Goal: Task Accomplishment & Management: Manage account settings

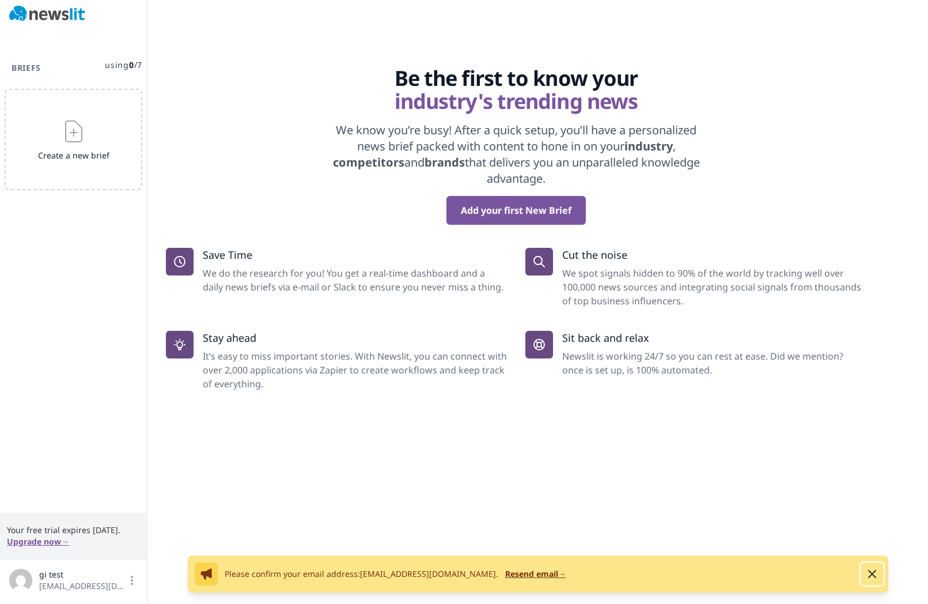
click at [870, 577] on icon "button" at bounding box center [872, 574] width 14 height 14
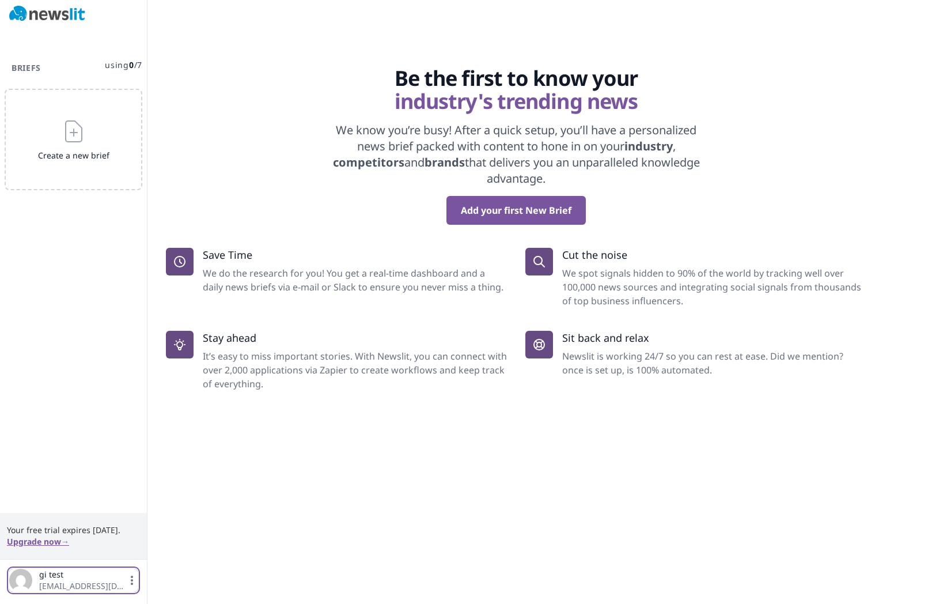
click at [132, 582] on icon "button" at bounding box center [132, 580] width 12 height 12
click at [58, 526] on link "Settings" at bounding box center [73, 523] width 115 height 21
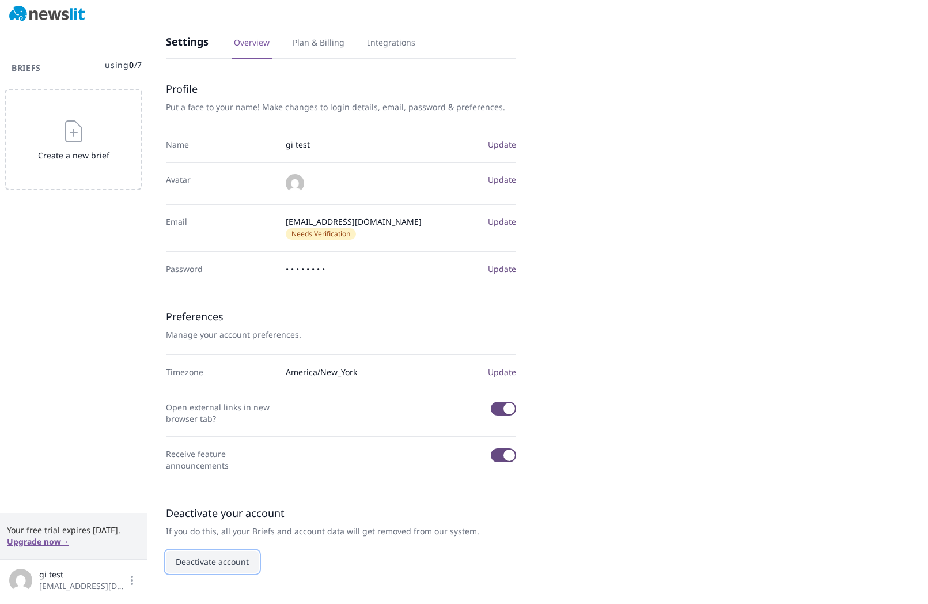
click at [207, 552] on button "Deactivate account" at bounding box center [212, 562] width 93 height 22
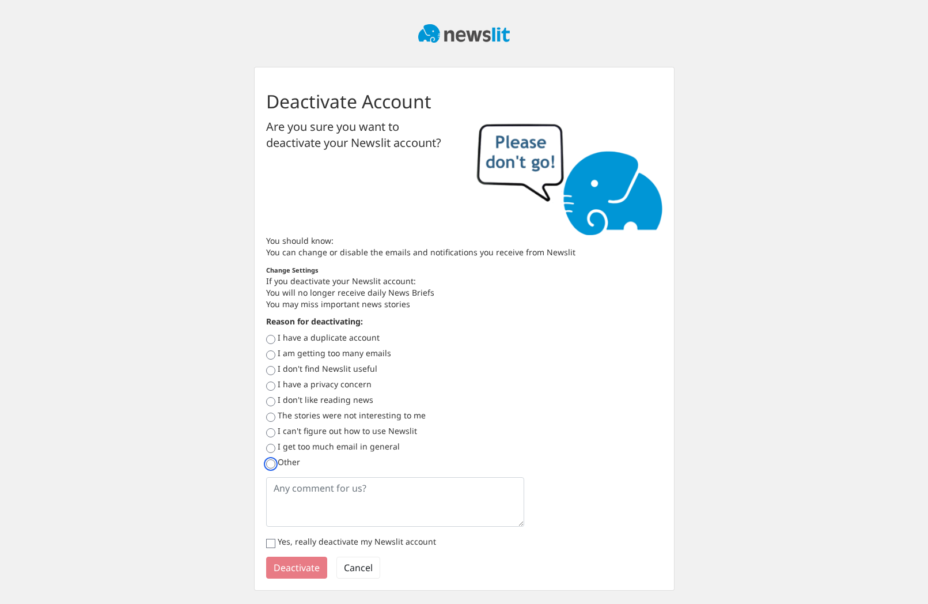
click at [266, 464] on input "Other" at bounding box center [270, 463] width 9 height 9
radio input "true"
click at [277, 493] on textarea at bounding box center [395, 502] width 259 height 50
type textarea "prueba"
click at [272, 544] on input "Yes, really deactivate my Newslit account" at bounding box center [270, 543] width 9 height 9
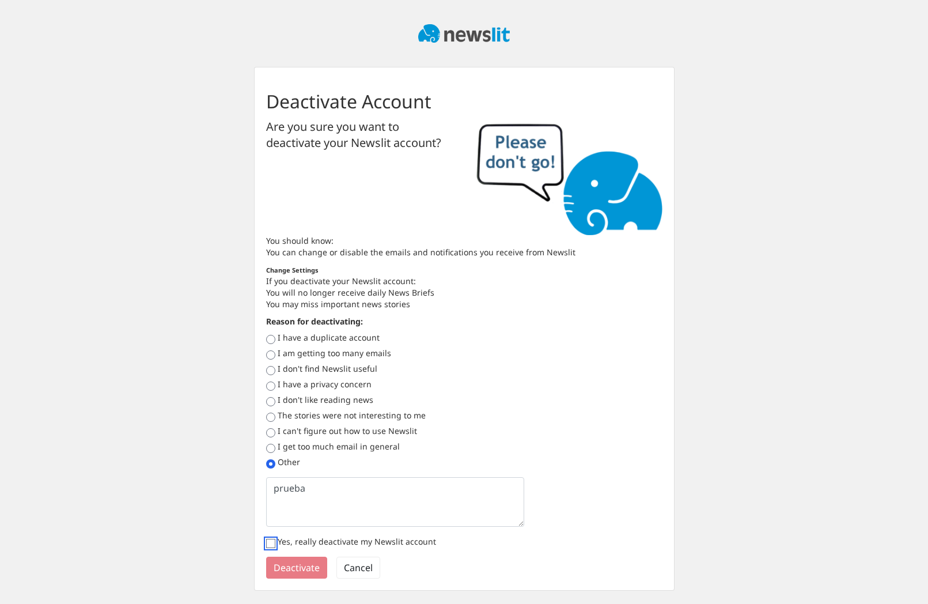
checkbox input "true"
click at [279, 565] on button "Deactivate" at bounding box center [296, 568] width 61 height 22
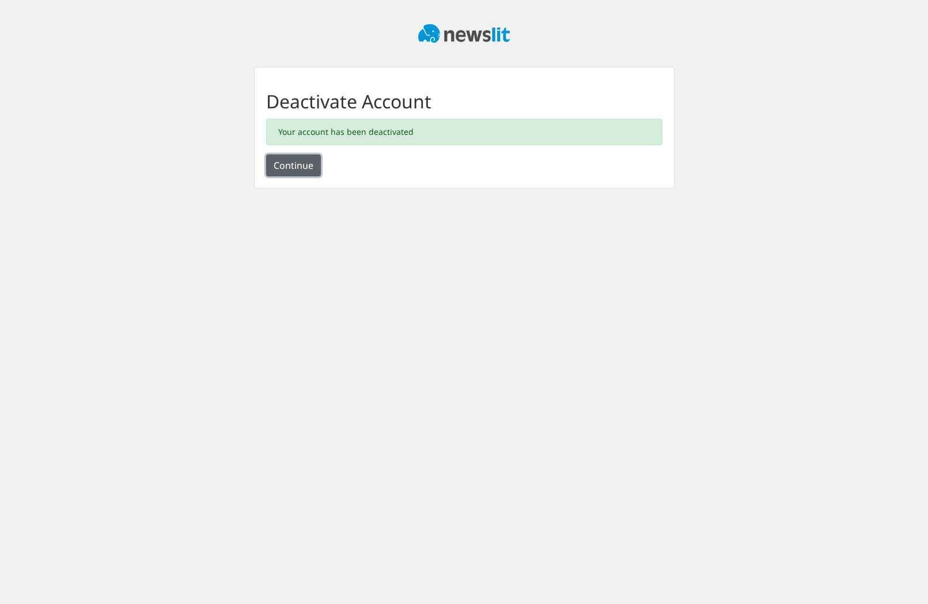
click at [301, 167] on button "Continue" at bounding box center [293, 165] width 55 height 22
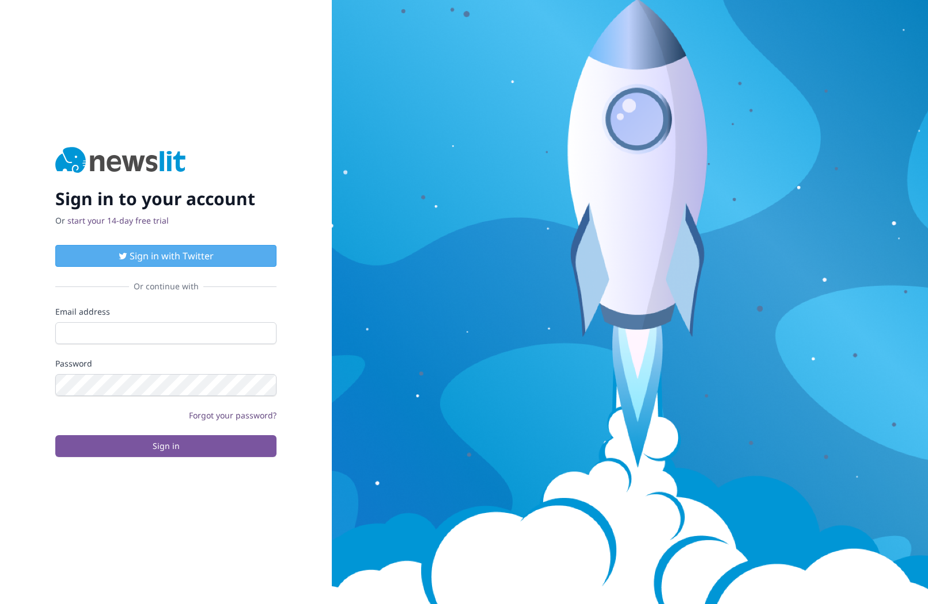
click at [115, 156] on img at bounding box center [120, 161] width 131 height 28
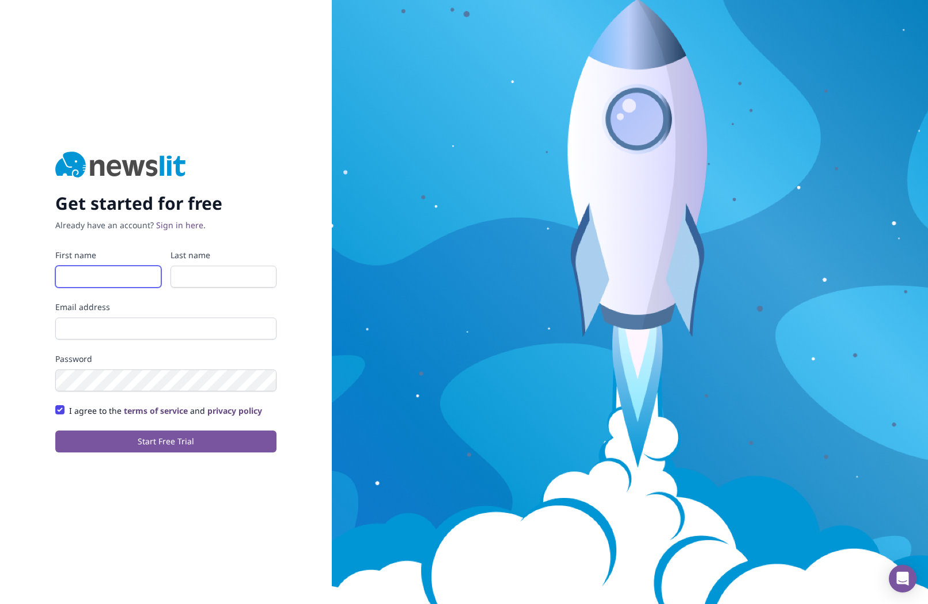
click at [75, 271] on input "First name" at bounding box center [108, 277] width 106 height 22
type input "gi"
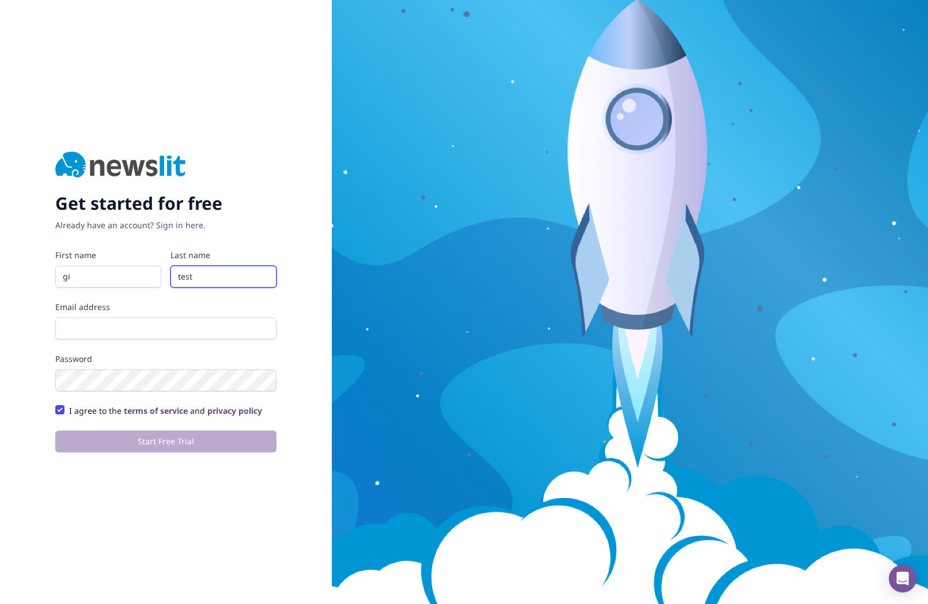
type input "test"
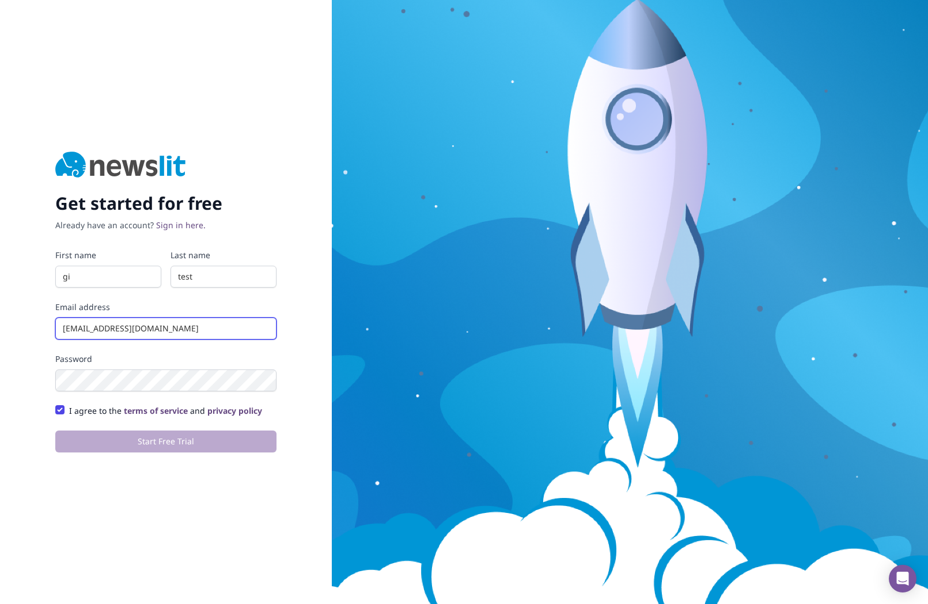
type input "[EMAIL_ADDRESS][DOMAIN_NAME]"
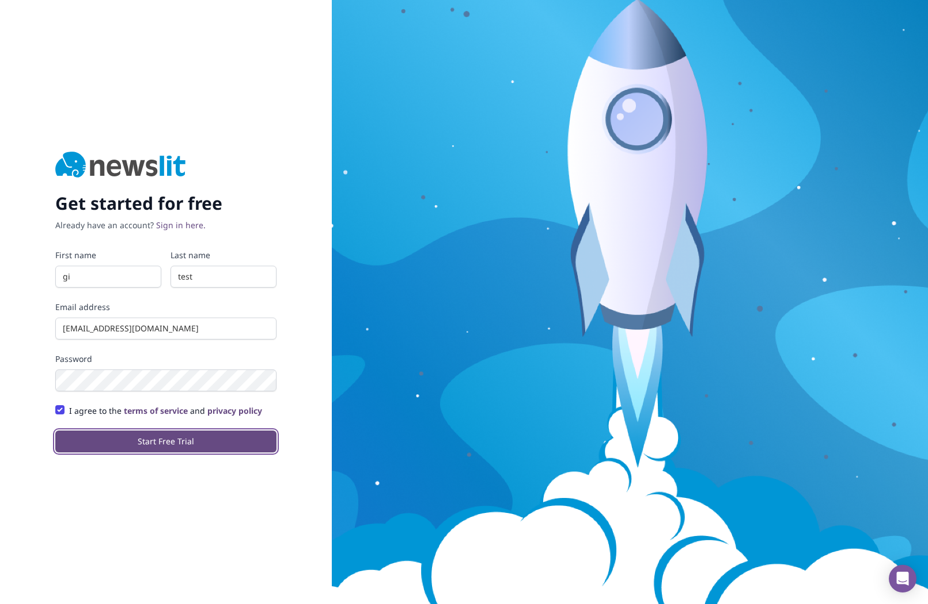
click at [125, 441] on button "Start Free Trial" at bounding box center [165, 441] width 221 height 22
